Goal: Task Accomplishment & Management: Manage account settings

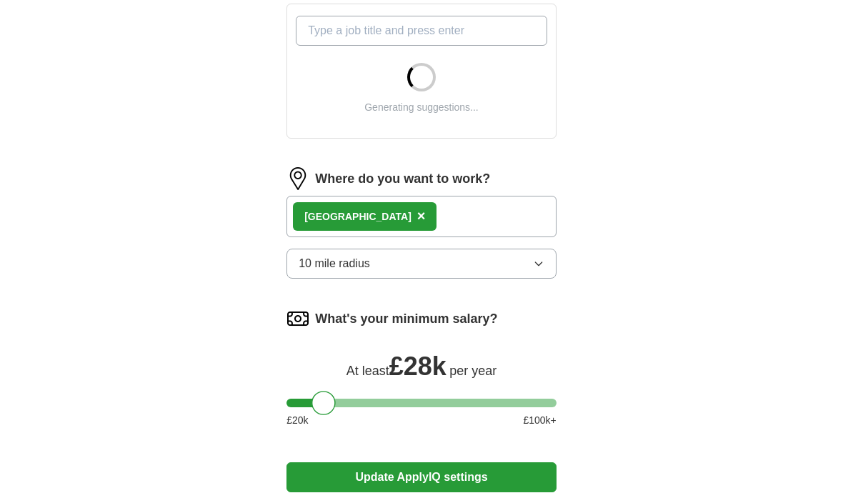
click at [515, 266] on button "10 mile radius" at bounding box center [422, 264] width 270 height 30
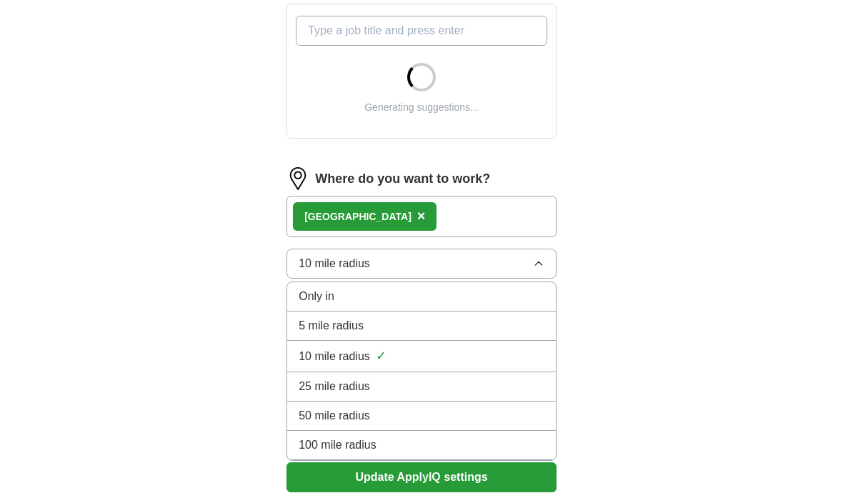
scroll to position [555, 0]
click at [366, 332] on div "5 mile radius" at bounding box center [422, 325] width 246 height 17
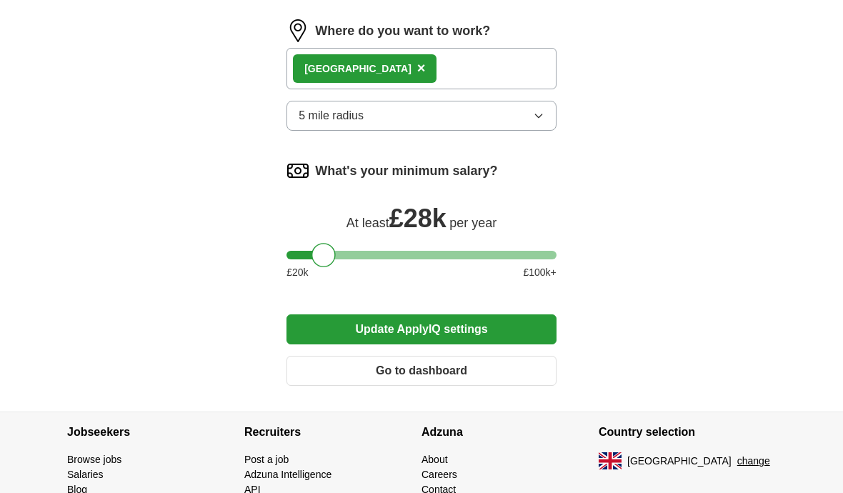
scroll to position [961, 0]
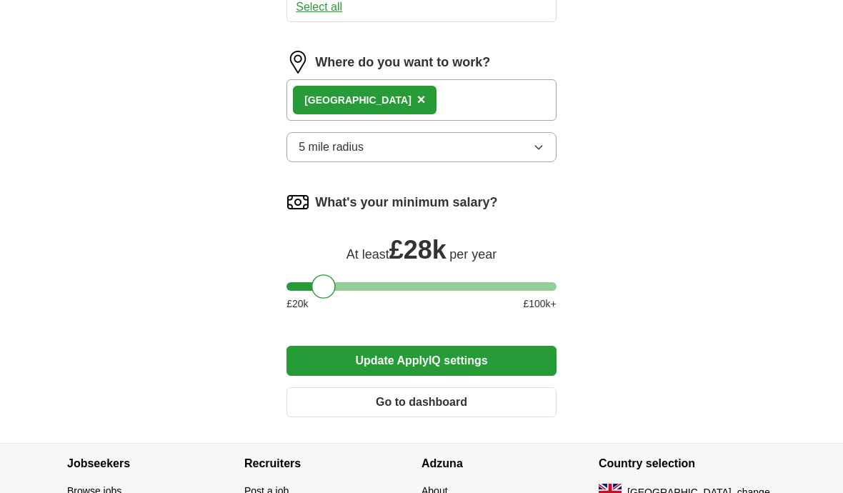
click at [453, 359] on button "Update ApplyIQ settings" at bounding box center [422, 361] width 270 height 30
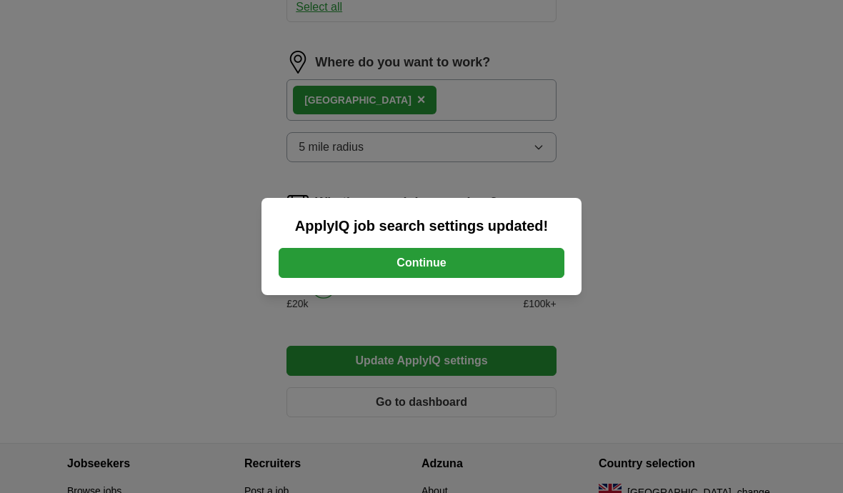
click at [439, 278] on button "Continue" at bounding box center [422, 263] width 286 height 30
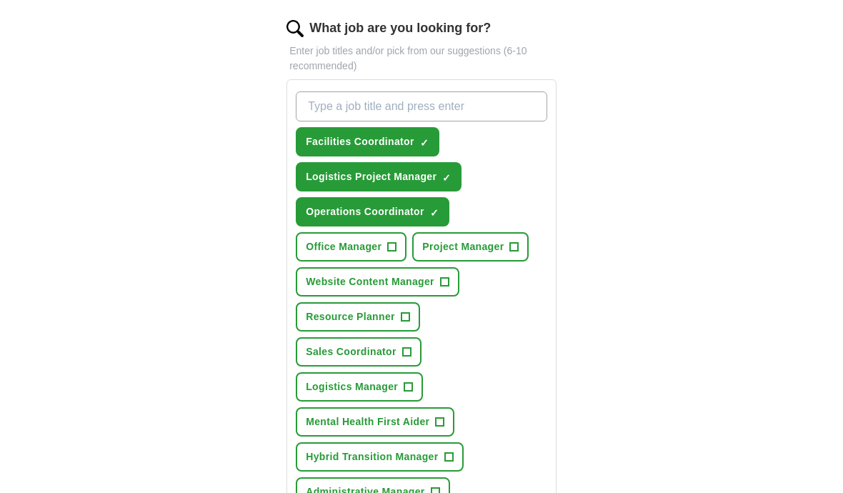
scroll to position [478, 0]
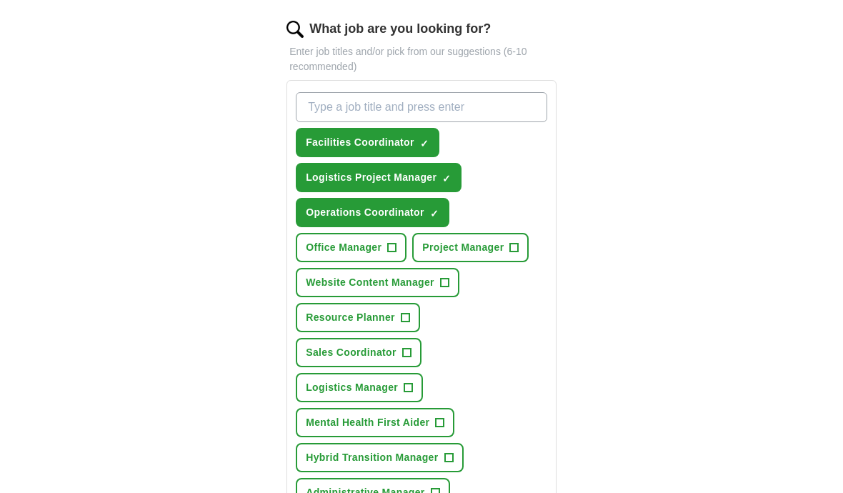
click at [435, 114] on input "What job are you looking for?" at bounding box center [422, 107] width 252 height 30
type input "F"
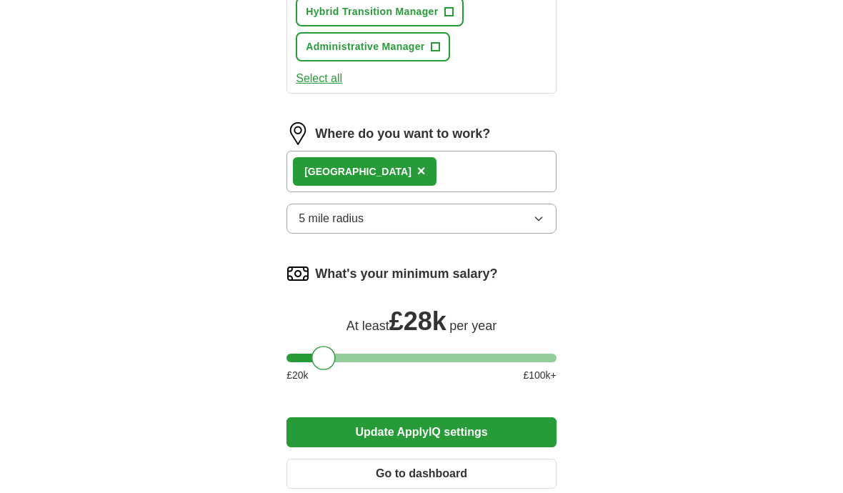
scroll to position [924, 0]
click at [467, 435] on button "Update ApplyIQ settings" at bounding box center [422, 432] width 270 height 30
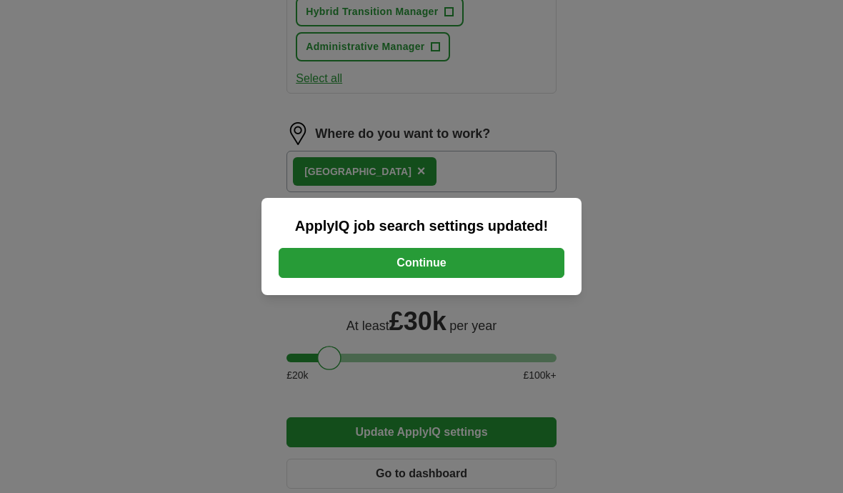
click at [473, 278] on button "Continue" at bounding box center [422, 263] width 286 height 30
